Goal: Find specific page/section: Find specific page/section

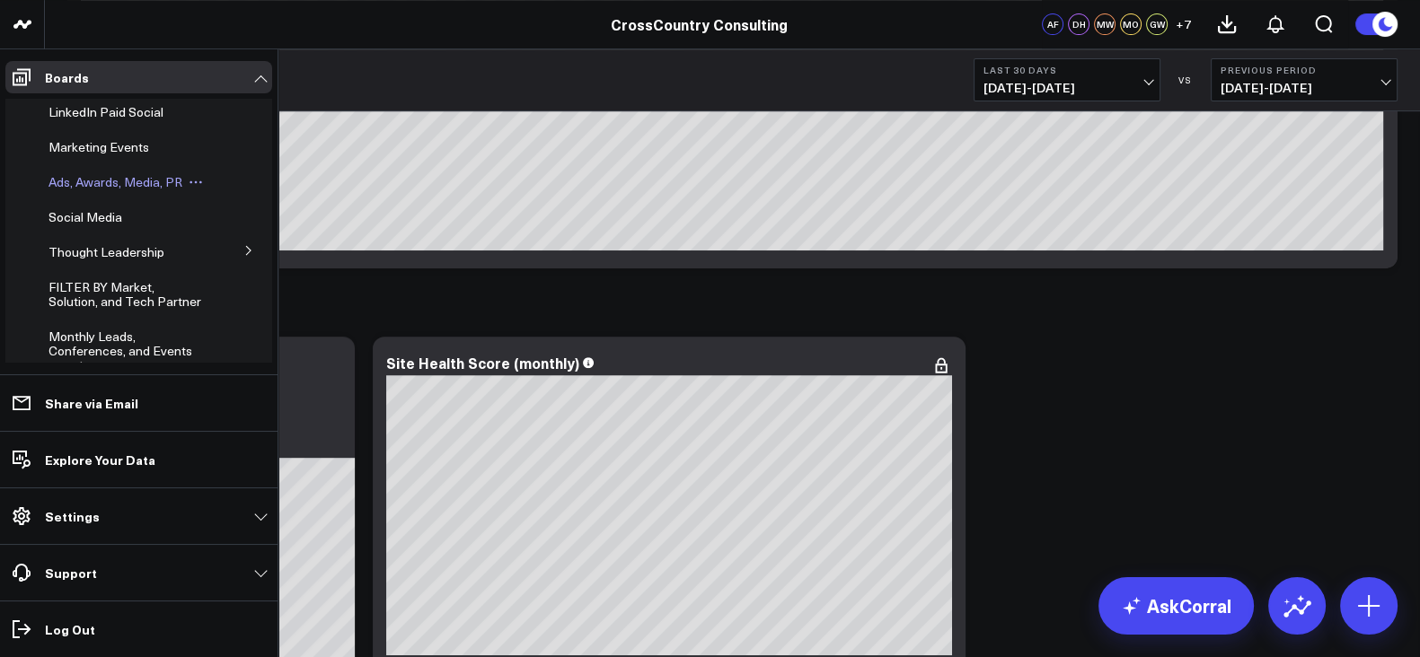
scroll to position [282, 0]
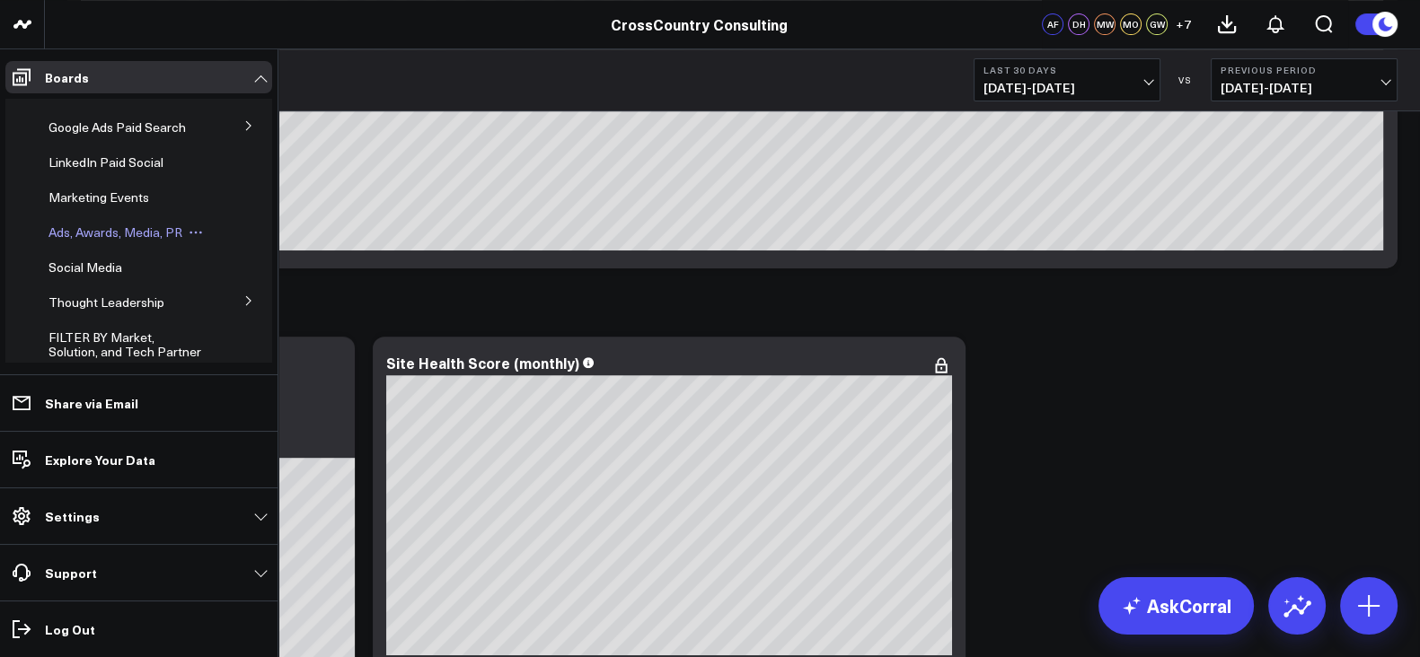
click at [119, 240] on span "Ads, Awards, Media, PR" at bounding box center [116, 232] width 134 height 17
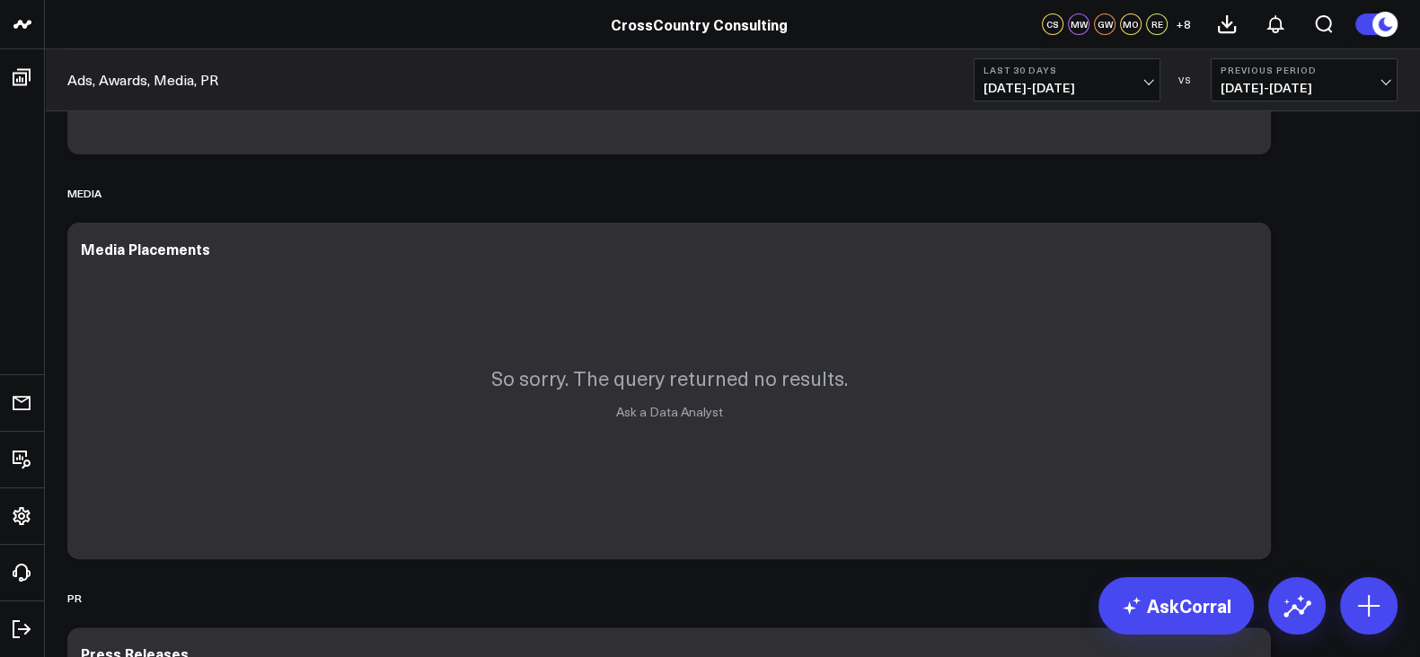
scroll to position [761, 0]
click at [1077, 87] on span "[DATE] - [DATE]" at bounding box center [1066, 88] width 167 height 14
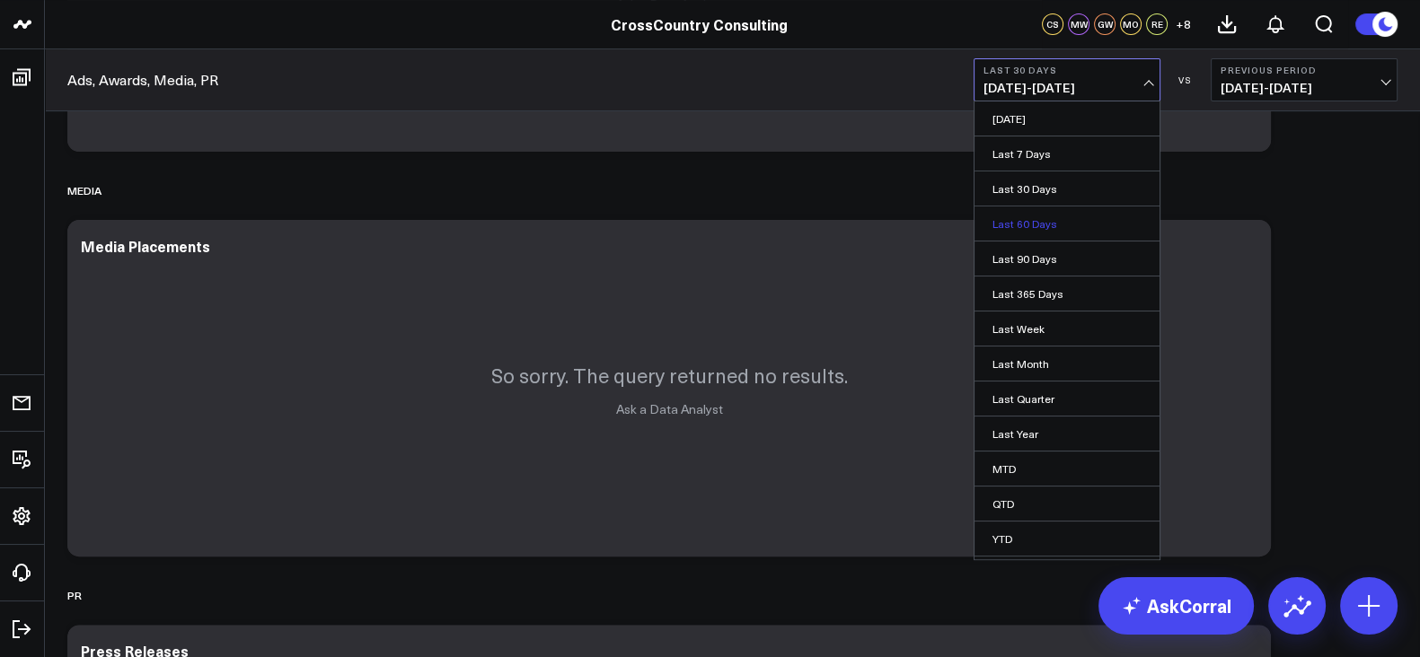
click at [1049, 231] on link "Last 60 Days" at bounding box center [1066, 224] width 185 height 34
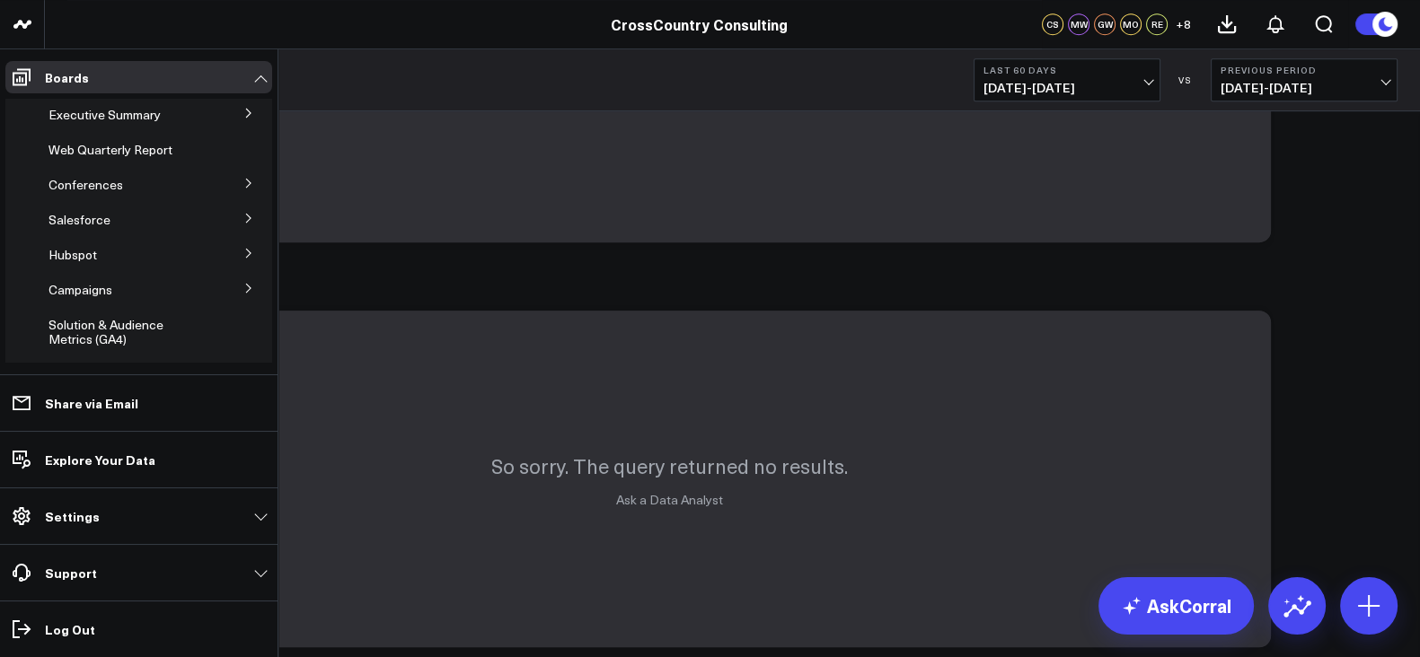
click at [244, 178] on icon at bounding box center [248, 183] width 11 height 11
click at [79, 185] on span "Conferences" at bounding box center [86, 184] width 75 height 17
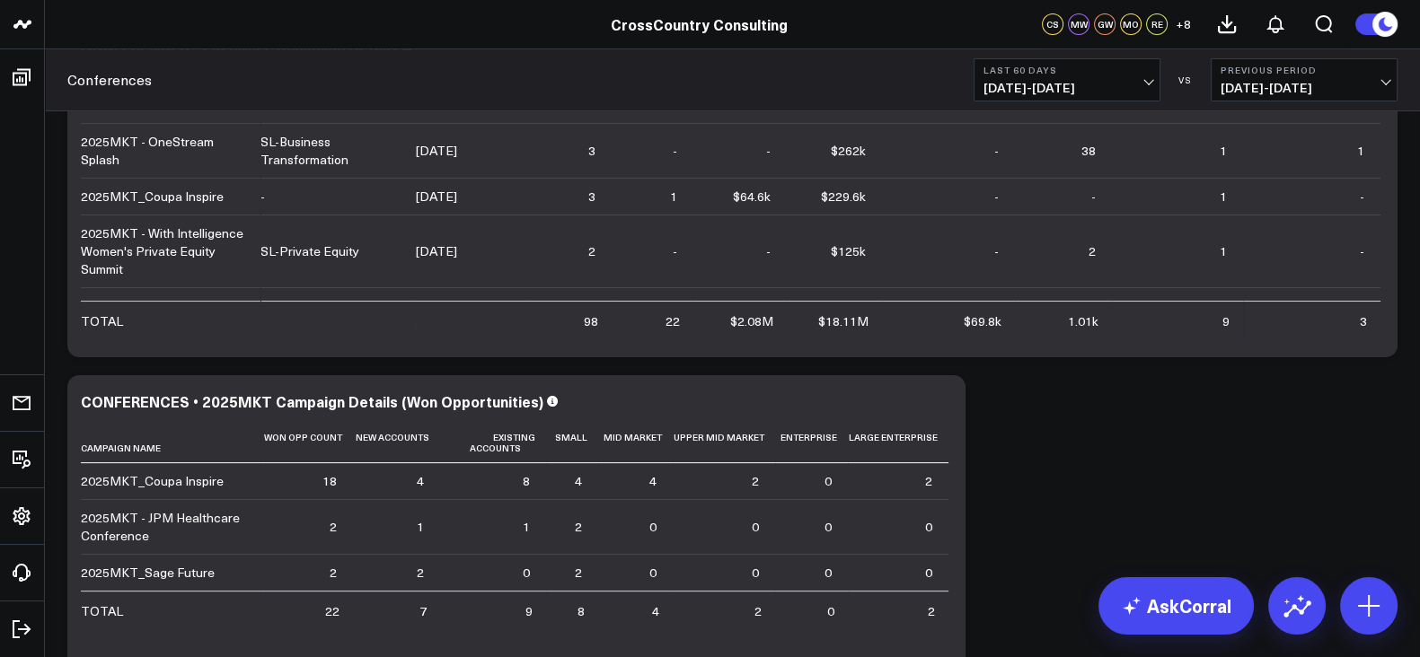
scroll to position [626, 0]
